Goal: Information Seeking & Learning: Learn about a topic

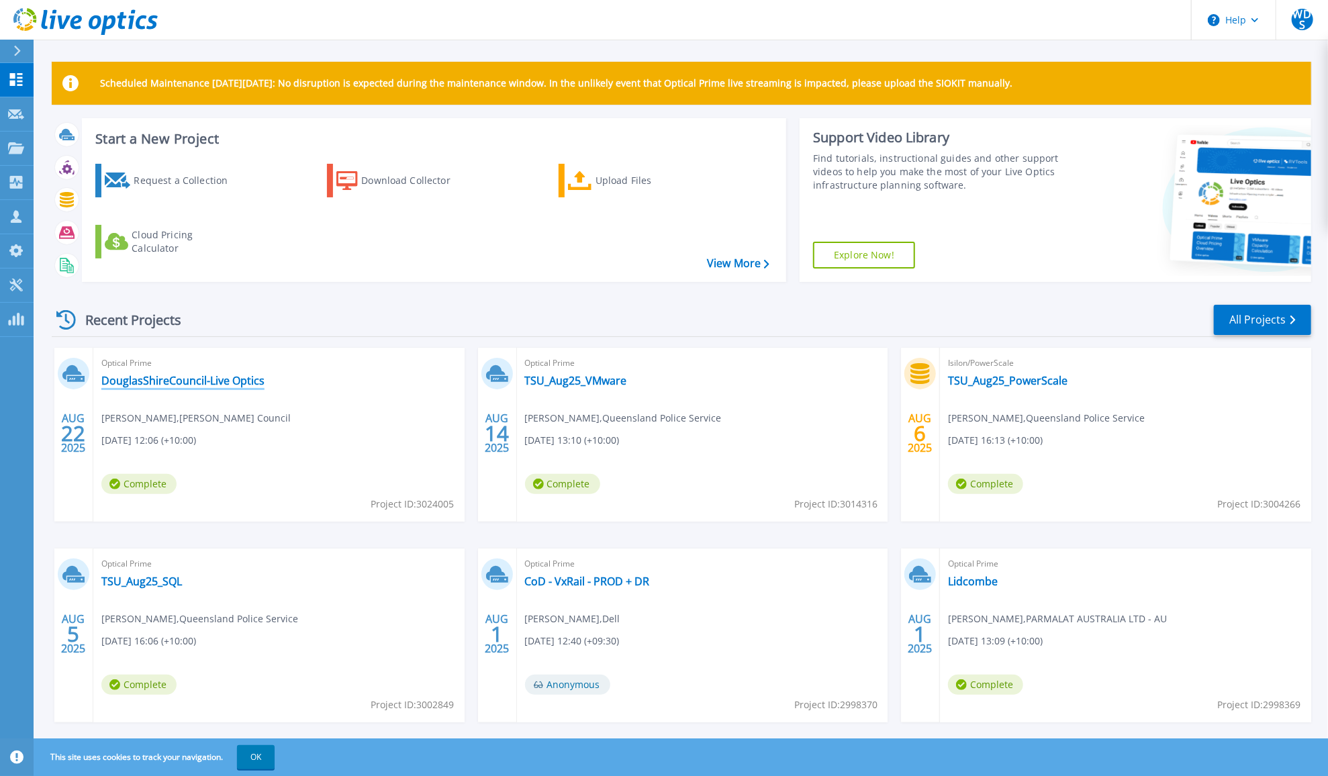
click at [226, 378] on link "DouglasShireCouncil-Live Optics" at bounding box center [182, 380] width 163 height 13
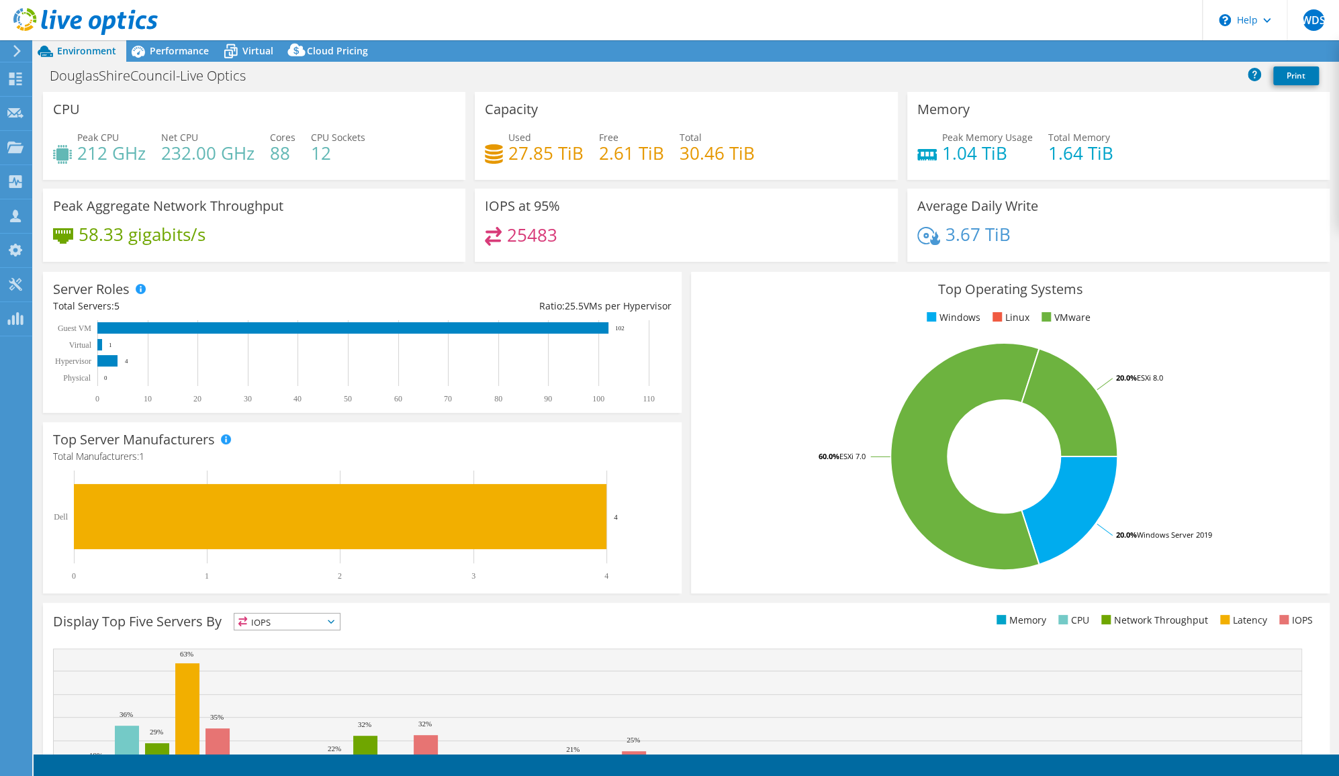
select select "Australia"
select select "AUD"
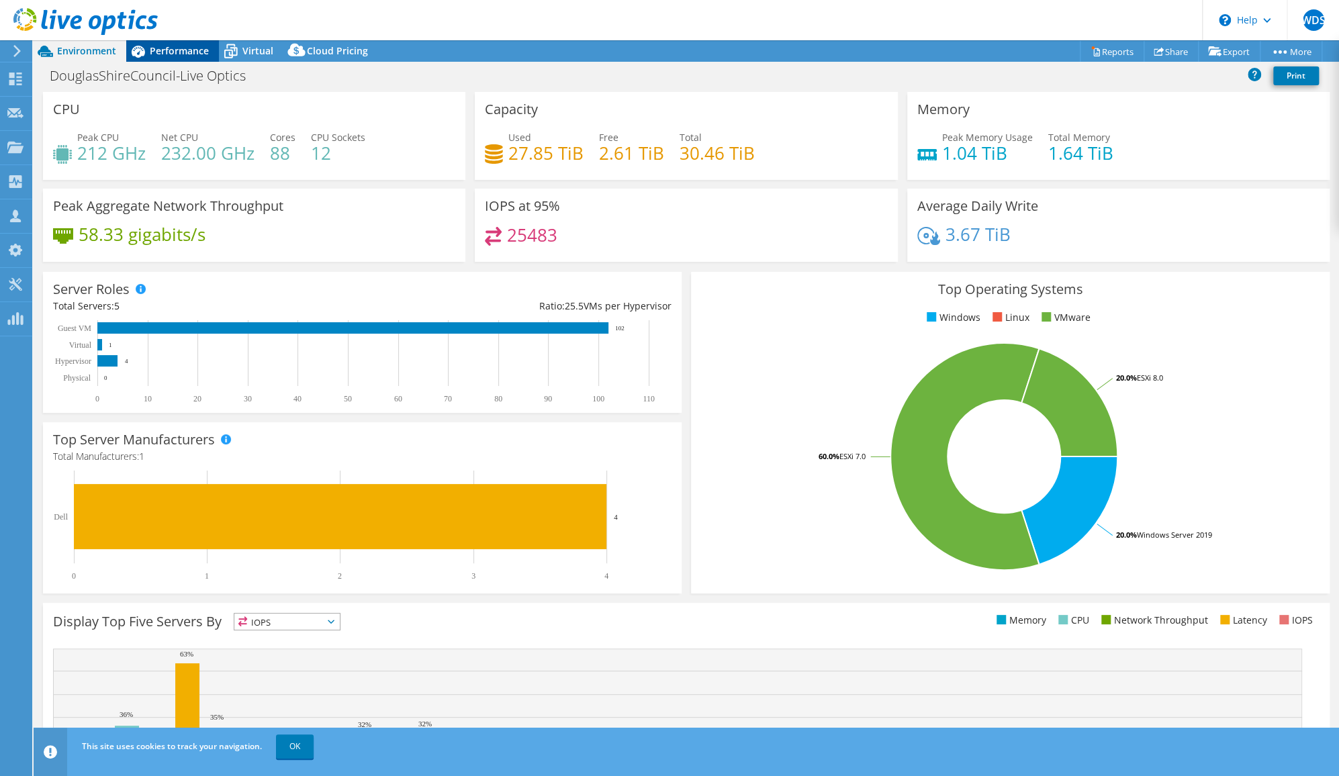
click at [189, 48] on span "Performance" at bounding box center [179, 50] width 59 height 13
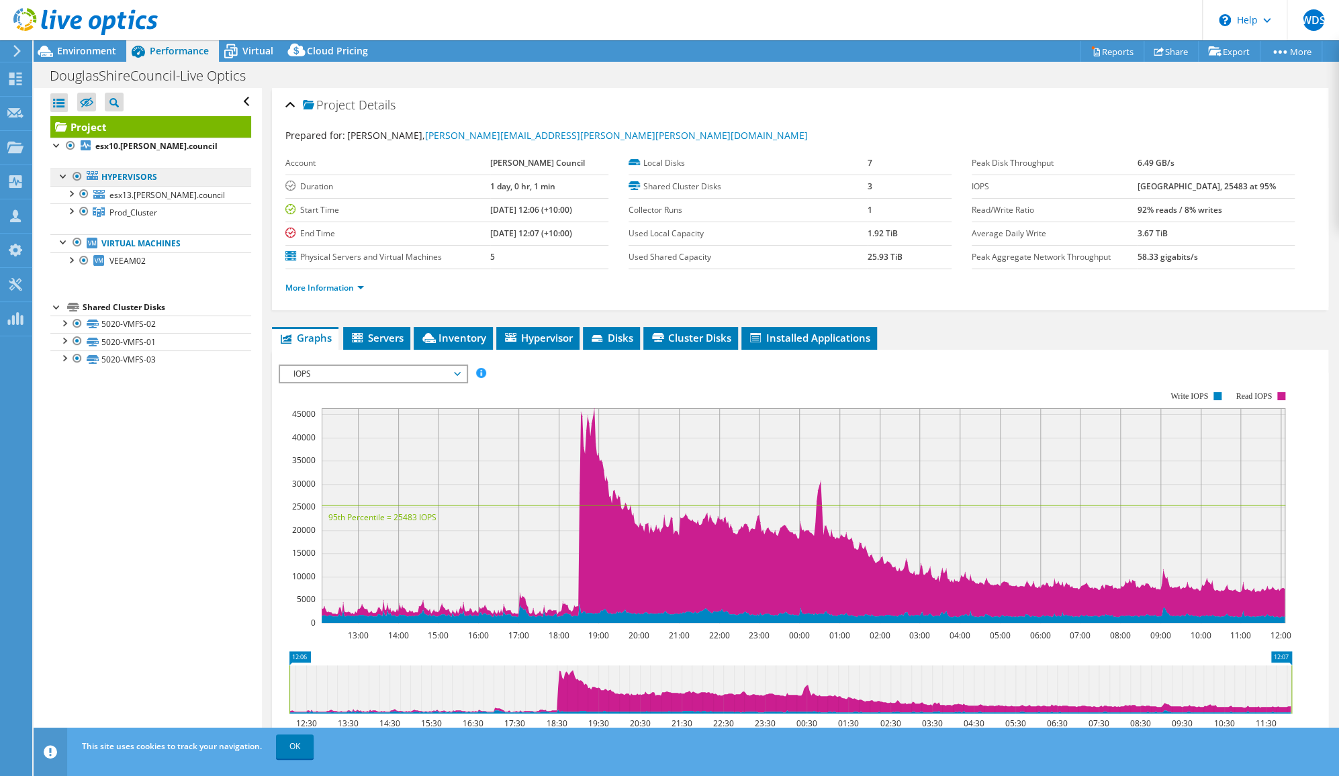
click at [121, 179] on link "Hypervisors" at bounding box center [150, 177] width 201 height 17
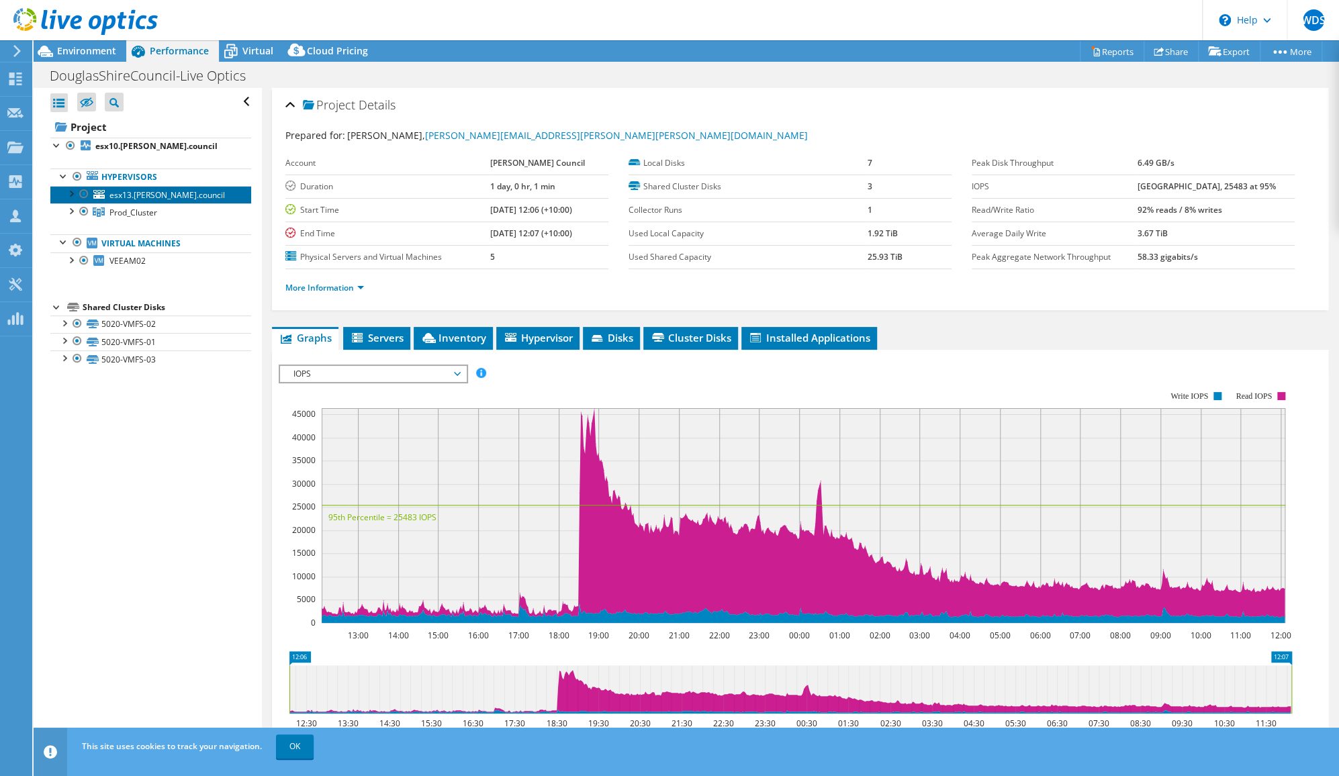
click at [135, 194] on span "esx13.douglas.council" at bounding box center [166, 194] width 115 height 11
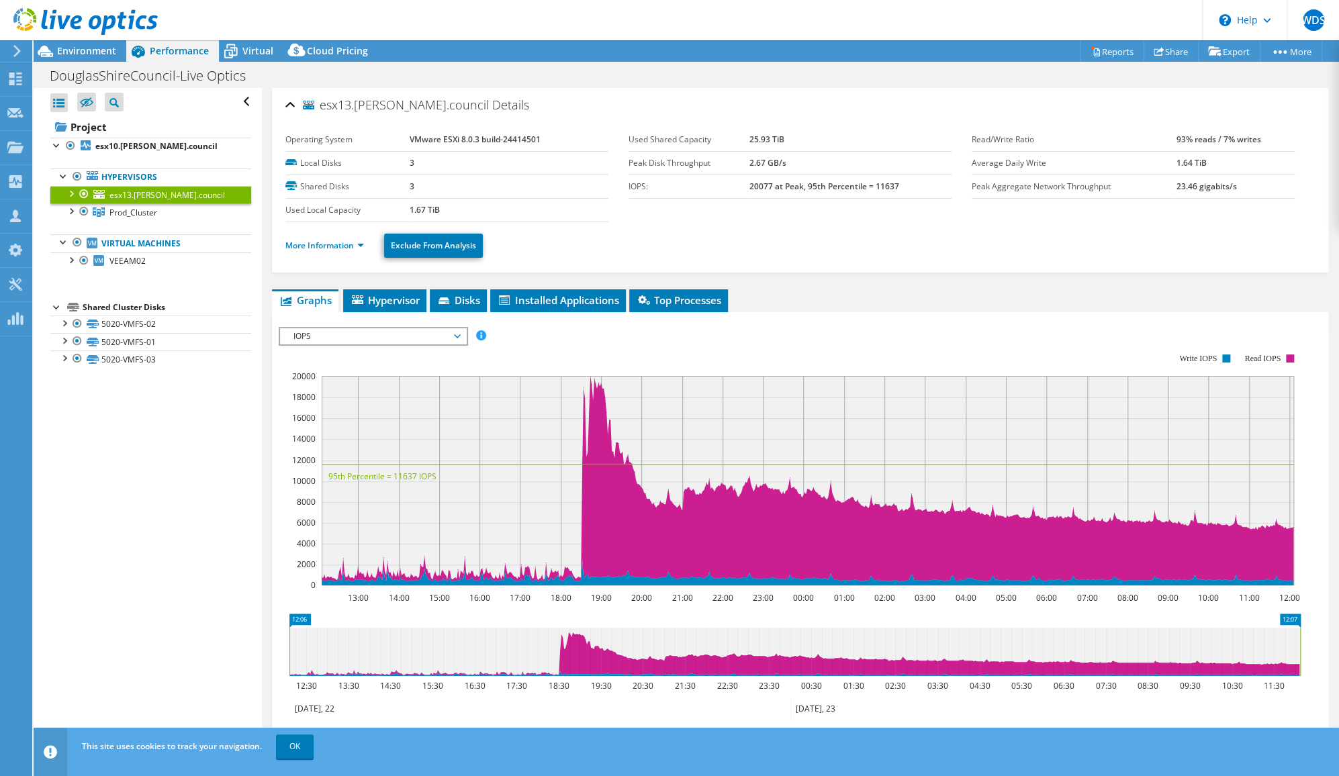
click at [68, 195] on div at bounding box center [70, 192] width 13 height 13
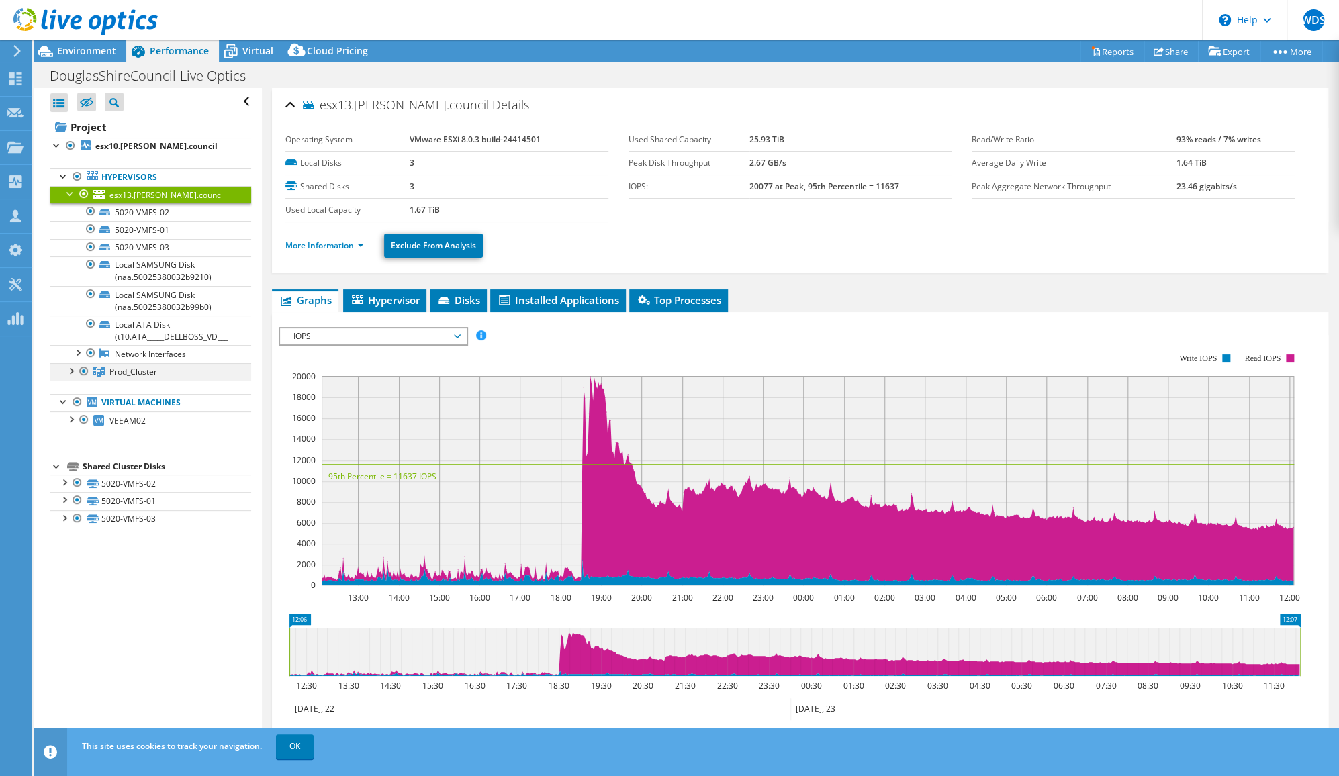
click at [71, 368] on div at bounding box center [70, 369] width 13 height 13
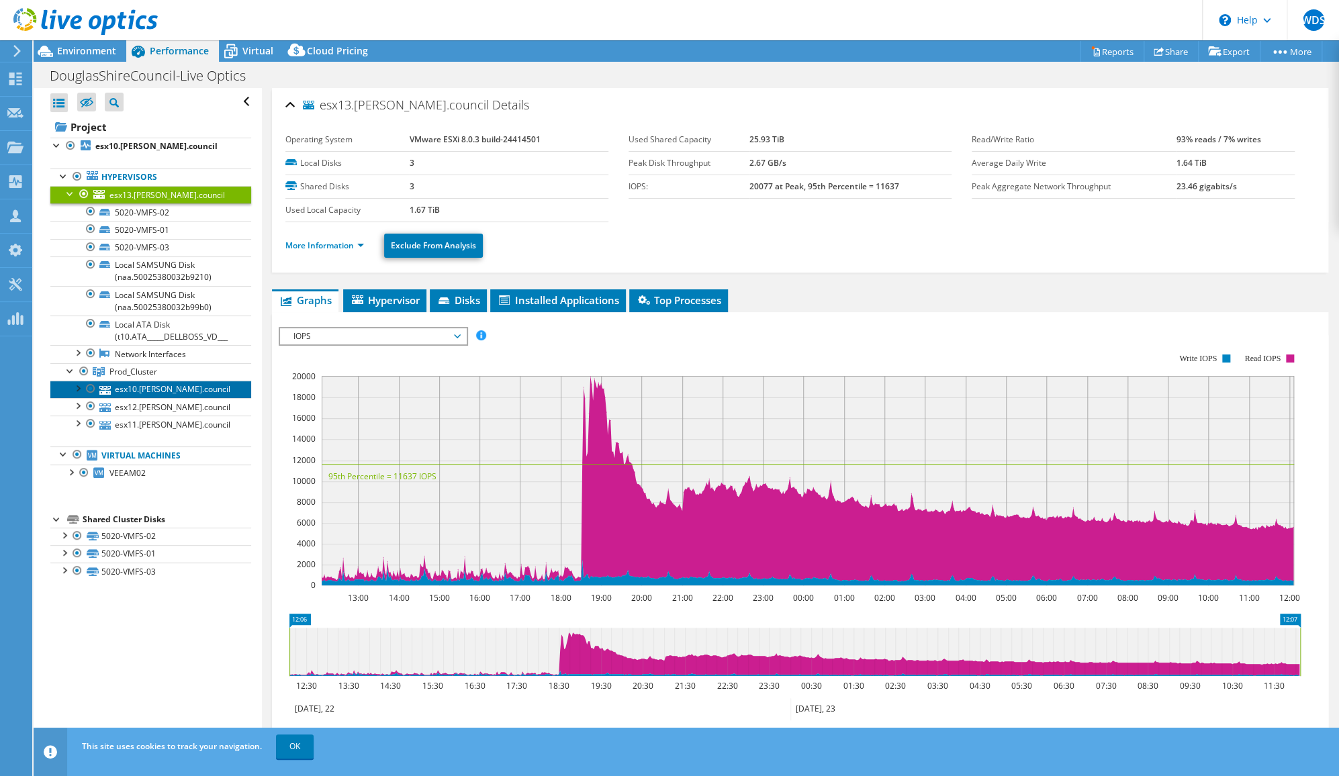
click at [180, 381] on link "esx10.douglas.council" at bounding box center [150, 389] width 201 height 17
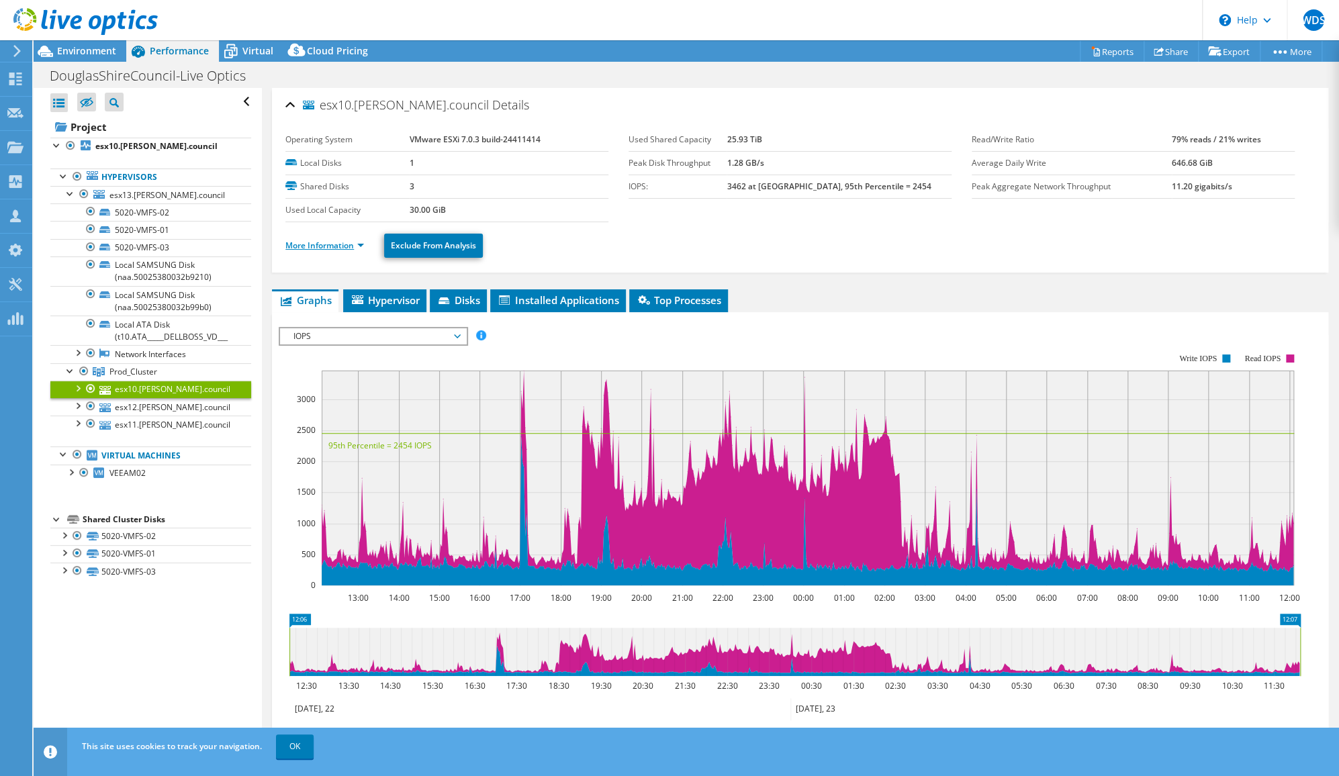
click at [360, 244] on link "More Information" at bounding box center [324, 245] width 79 height 11
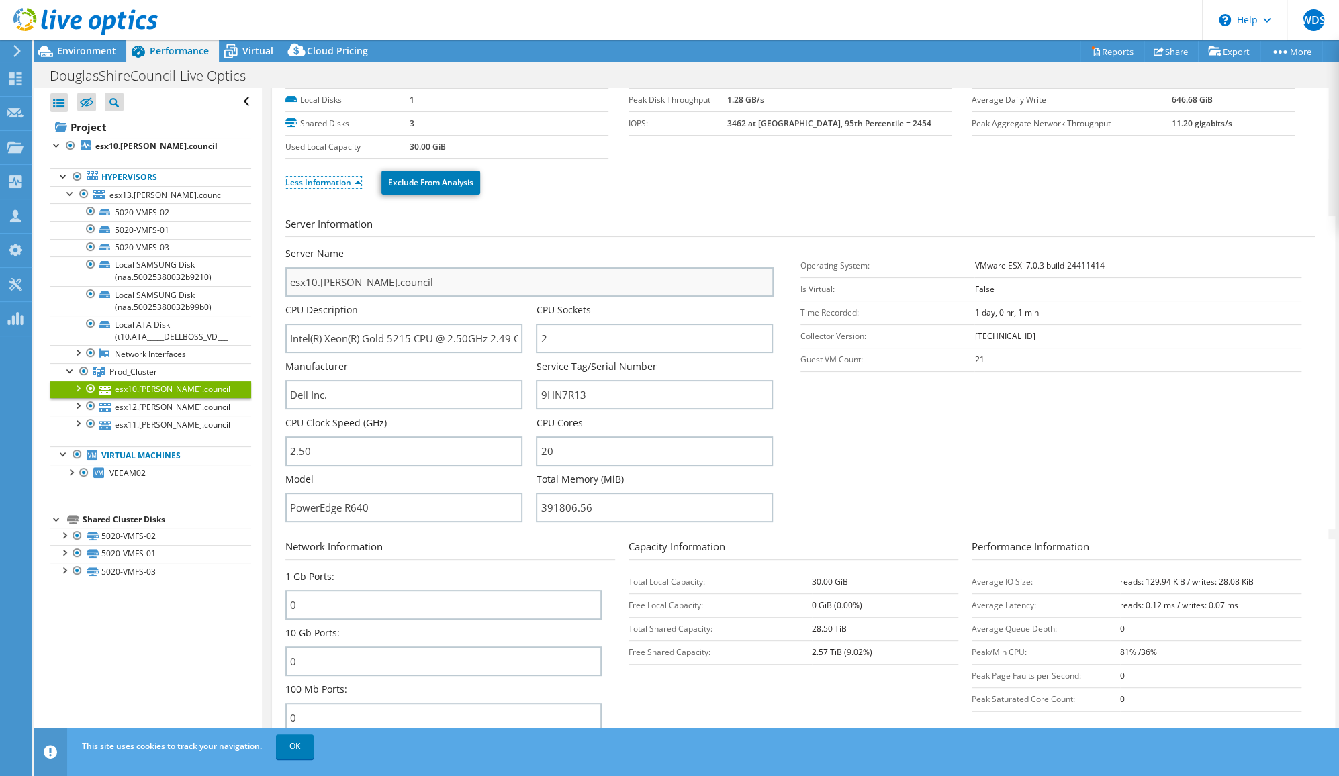
scroll to position [63, 0]
click at [406, 575] on div "1 Gb Ports: 0" at bounding box center [443, 595] width 316 height 50
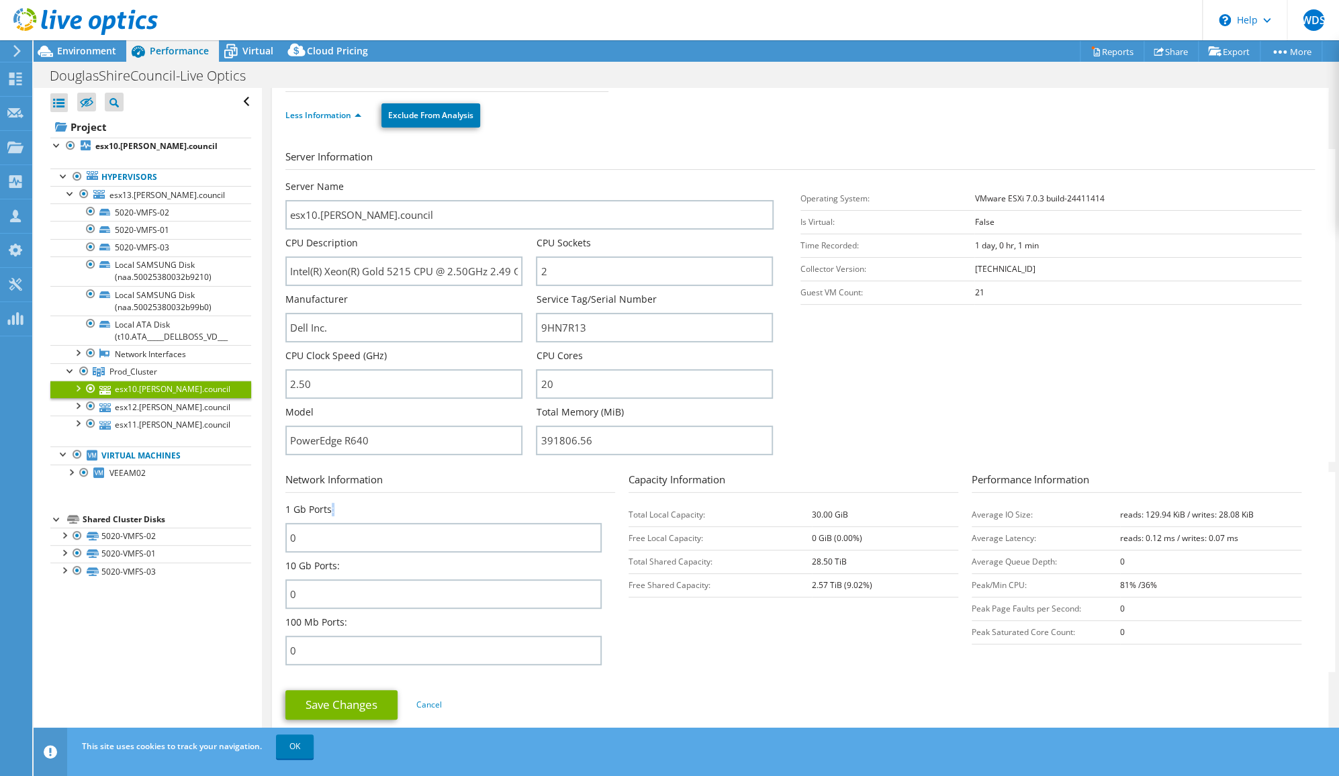
scroll to position [130, 0]
drag, startPoint x: 238, startPoint y: 706, endPoint x: 271, endPoint y: 619, distance: 92.7
click at [271, 619] on div "Open All Close All Hide Excluded Nodes Project Tree Filter" at bounding box center [686, 419] width 1305 height 662
click at [527, 487] on div "Network Information 1 Gb Ports: 0 10 Gb Ports: 0 100 Mb Ports: 0" at bounding box center [456, 572] width 343 height 200
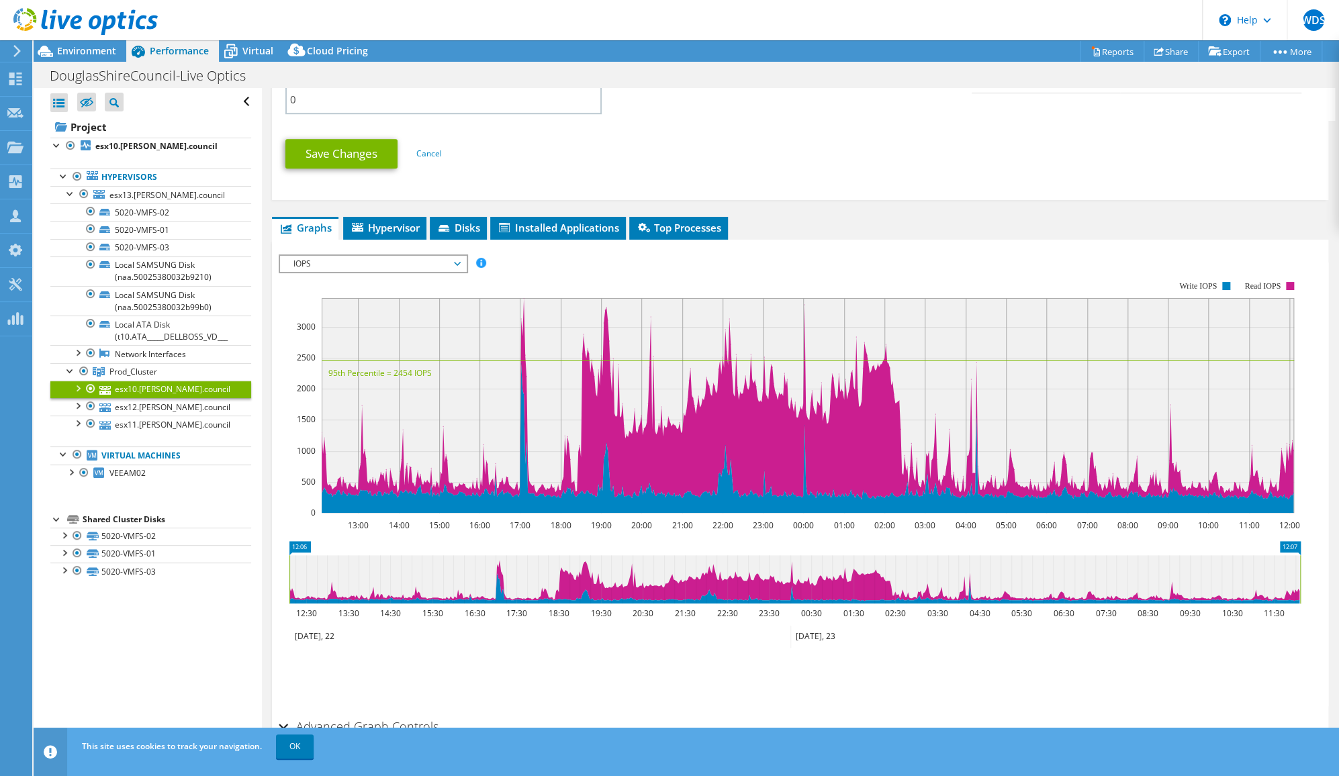
scroll to position [730, 0]
